Goal: Entertainment & Leisure: Consume media (video, audio)

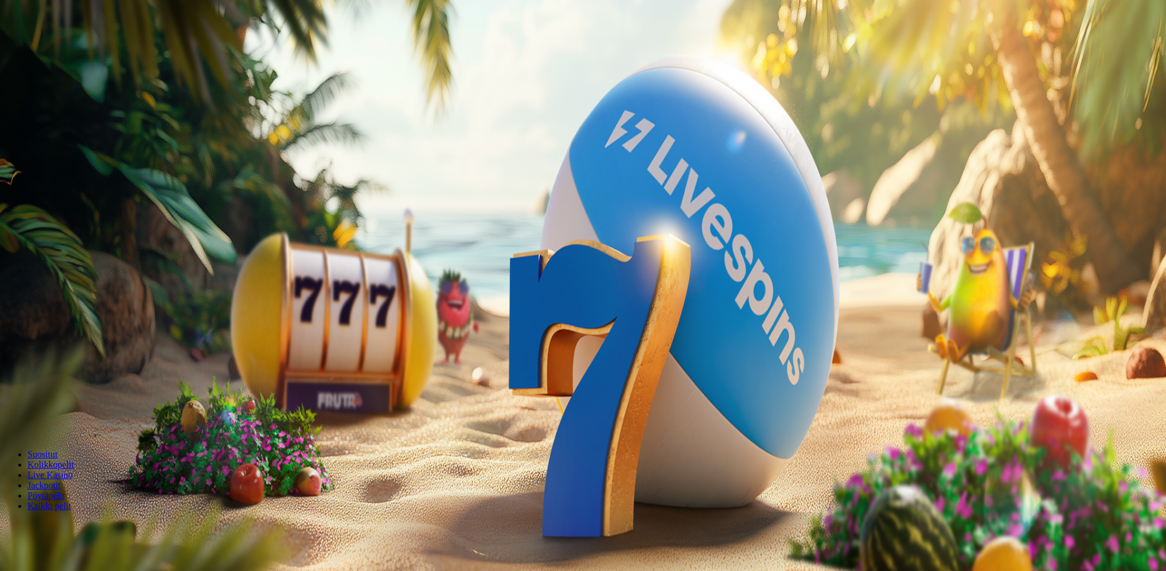
click at [90, 48] on button "Kirjaudu" at bounding box center [79, 42] width 37 height 12
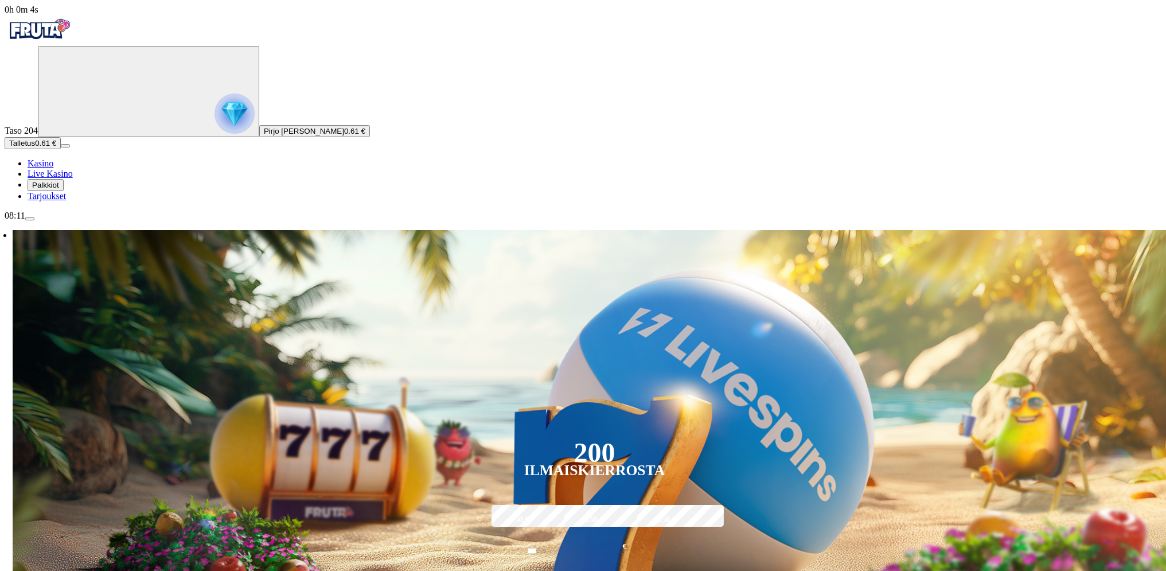
click at [64, 191] on button "Palkkiot" at bounding box center [46, 185] width 36 height 12
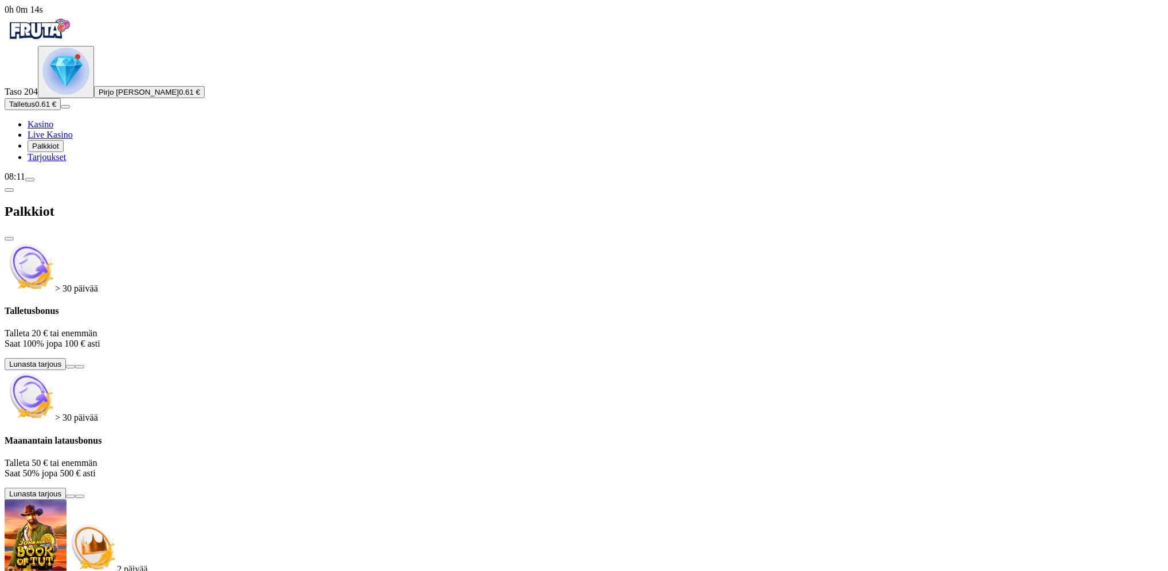
click at [75, 494] on button at bounding box center [70, 495] width 9 height 3
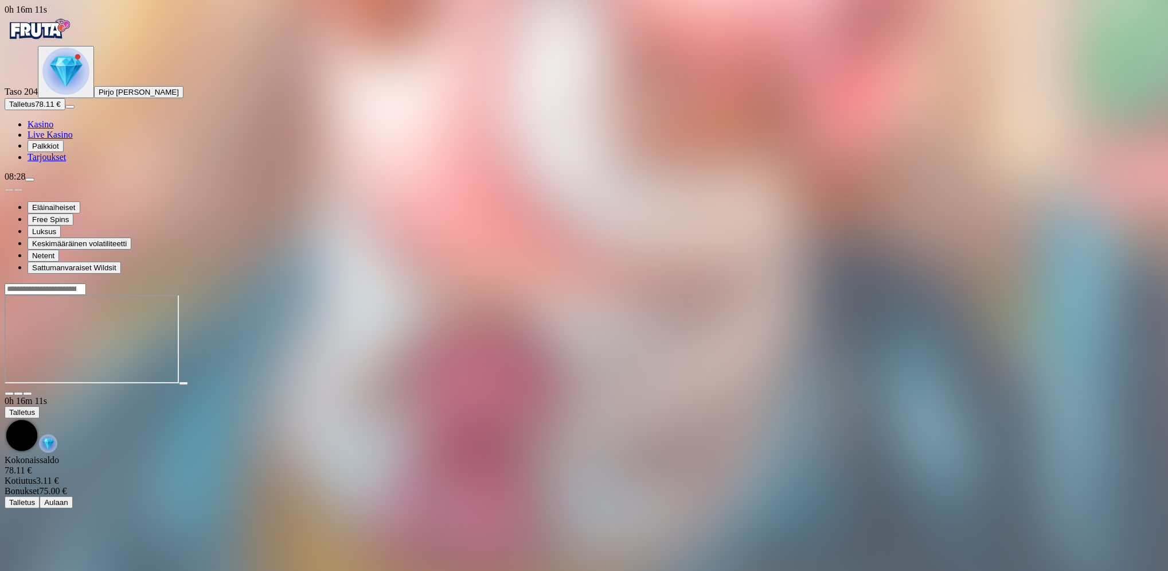
click at [65, 110] on button "Talletus 78.11 €" at bounding box center [35, 104] width 61 height 12
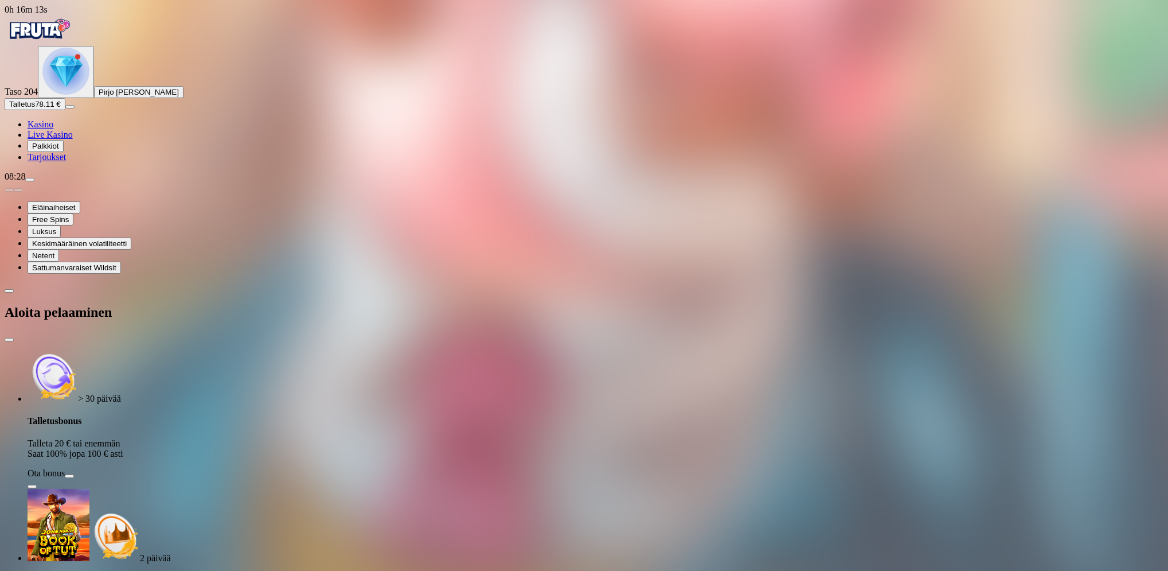
click at [249, 468] on div "Ota bonus" at bounding box center [596, 473] width 1136 height 10
click at [74, 474] on button "Ota bonus" at bounding box center [69, 475] width 9 height 3
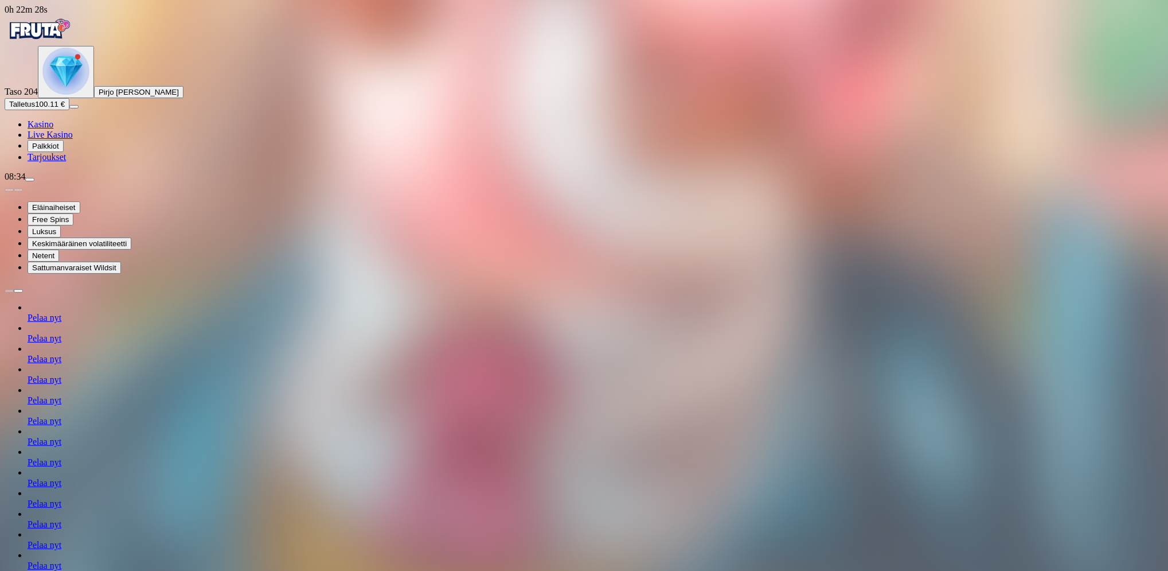
drag, startPoint x: 114, startPoint y: 551, endPoint x: 96, endPoint y: 549, distance: 17.9
click at [34, 181] on button "menu" at bounding box center [29, 179] width 9 height 3
